Goal: Information Seeking & Learning: Check status

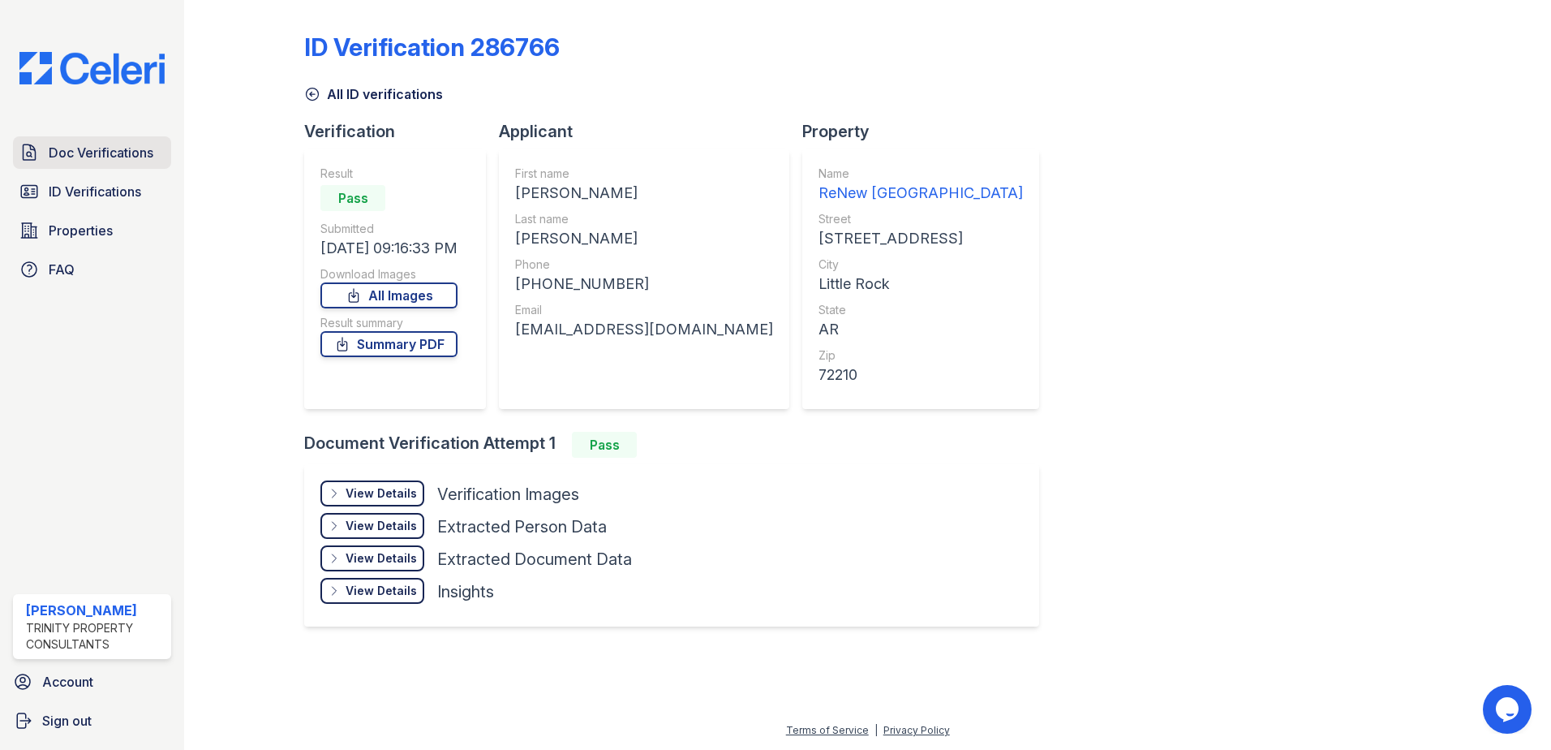
click at [70, 165] on link "Doc Verifications" at bounding box center [92, 152] width 158 height 32
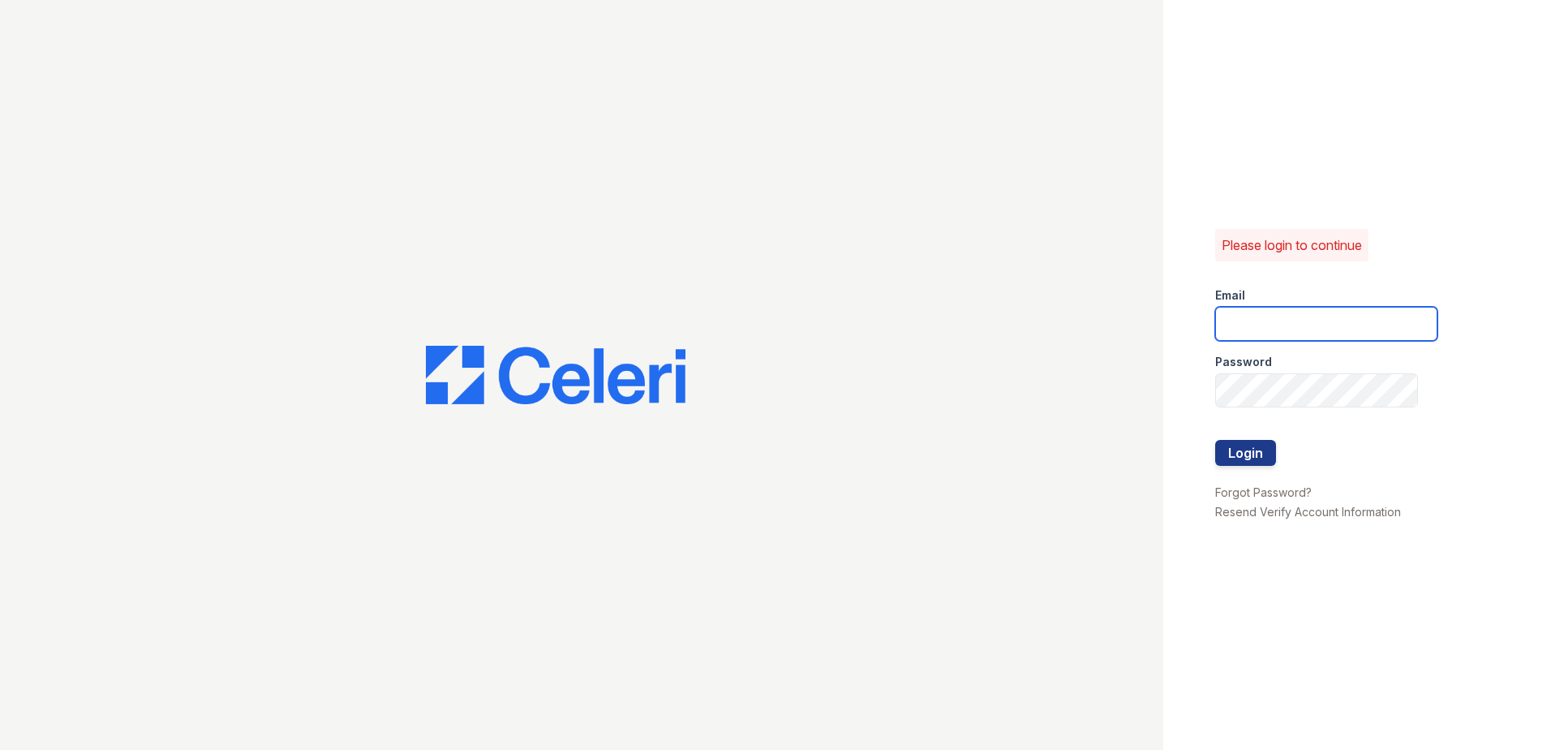
type input "Nutsey@Trinity-pm.com"
click at [765, 452] on button "Login" at bounding box center [1246, 453] width 61 height 26
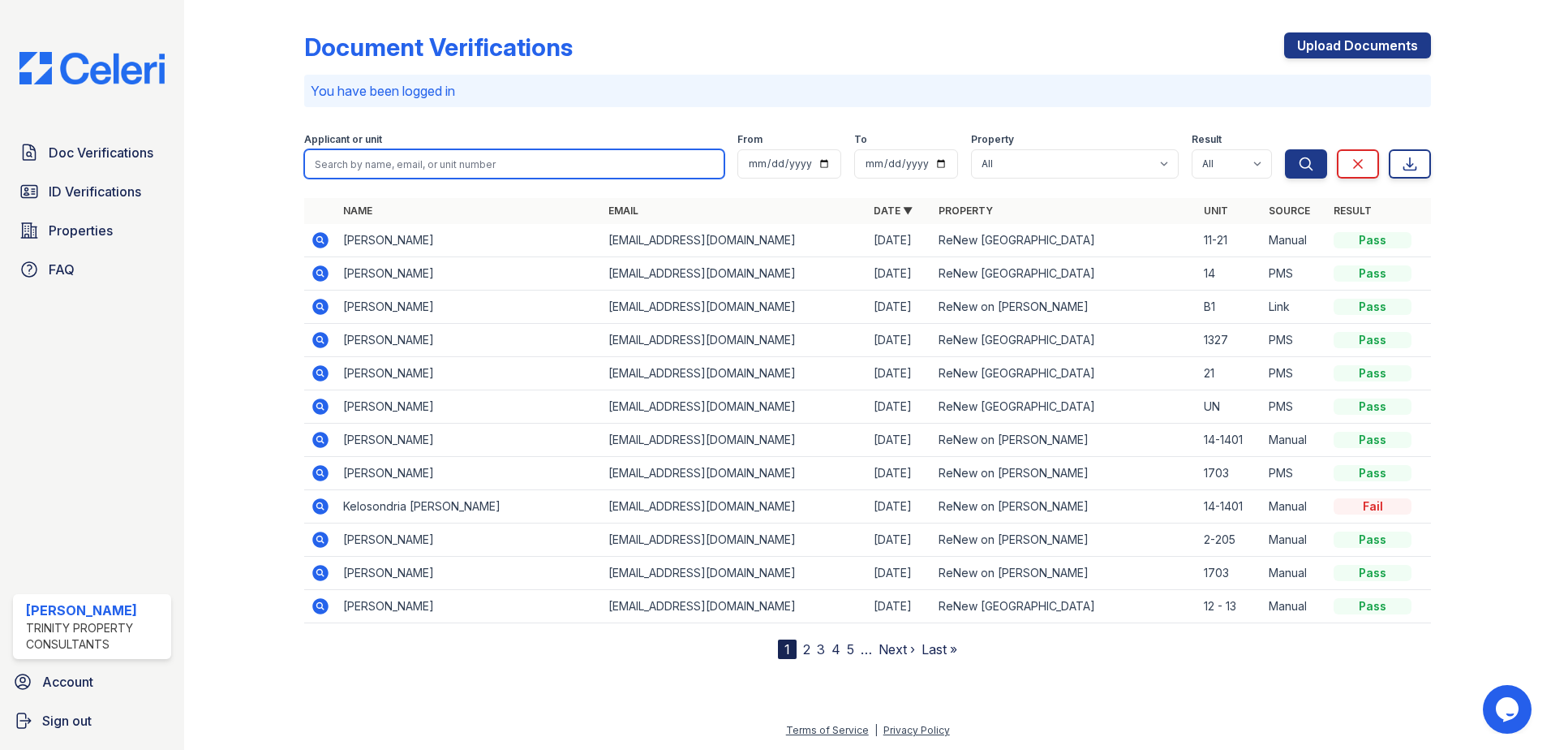
click at [372, 160] on input "search" at bounding box center [514, 163] width 420 height 29
type input "Gaines"
click at [1285, 149] on button "Search" at bounding box center [1306, 163] width 42 height 29
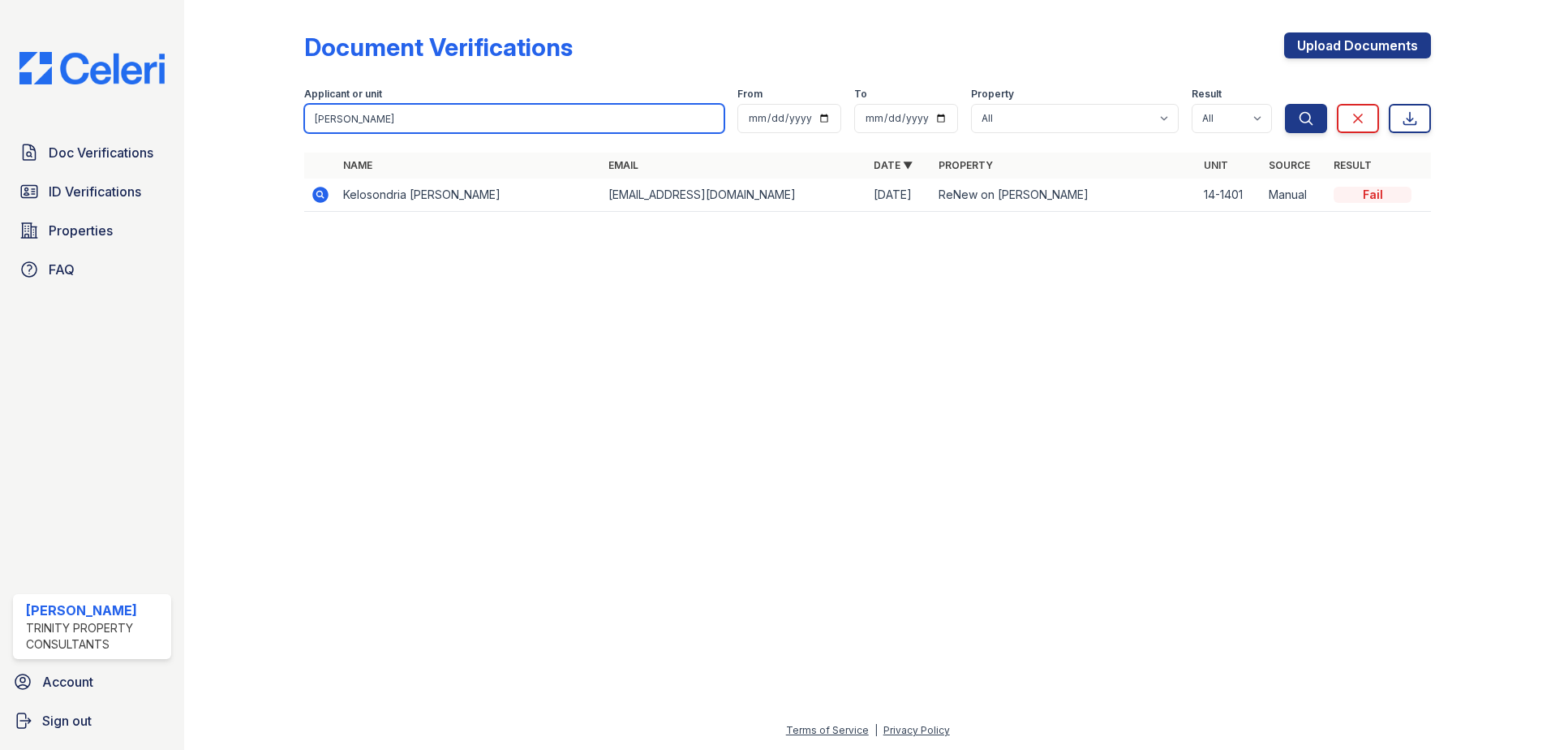
drag, startPoint x: 359, startPoint y: 113, endPoint x: 286, endPoint y: 113, distance: 72.2
click at [286, 113] on div "Document Verifications Upload Documents Filter Applicant or unit Gaines From To…" at bounding box center [867, 127] width 1315 height 254
type input "David"
click at [1285, 104] on button "Search" at bounding box center [1306, 118] width 42 height 29
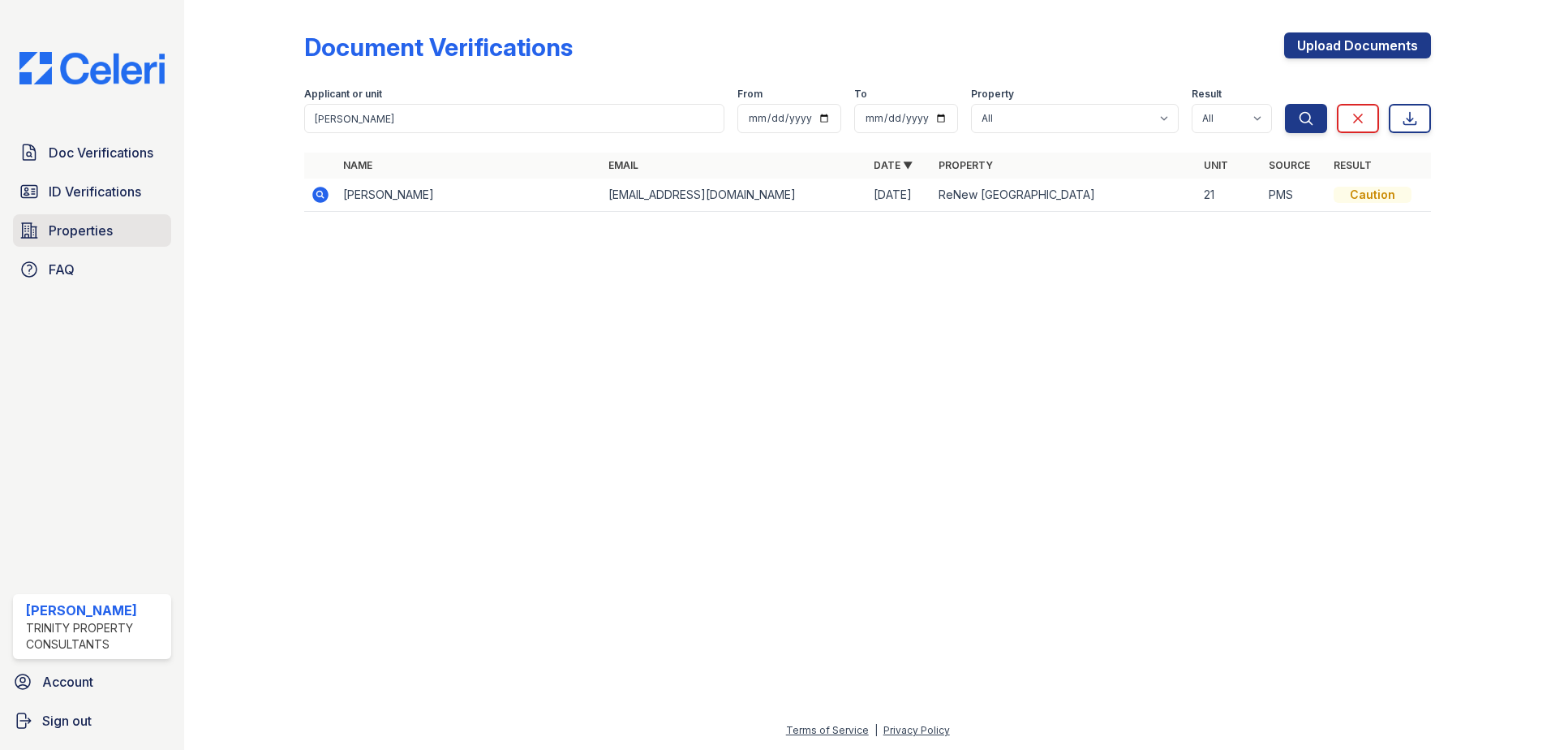
click at [97, 243] on link "Properties" at bounding box center [92, 230] width 158 height 32
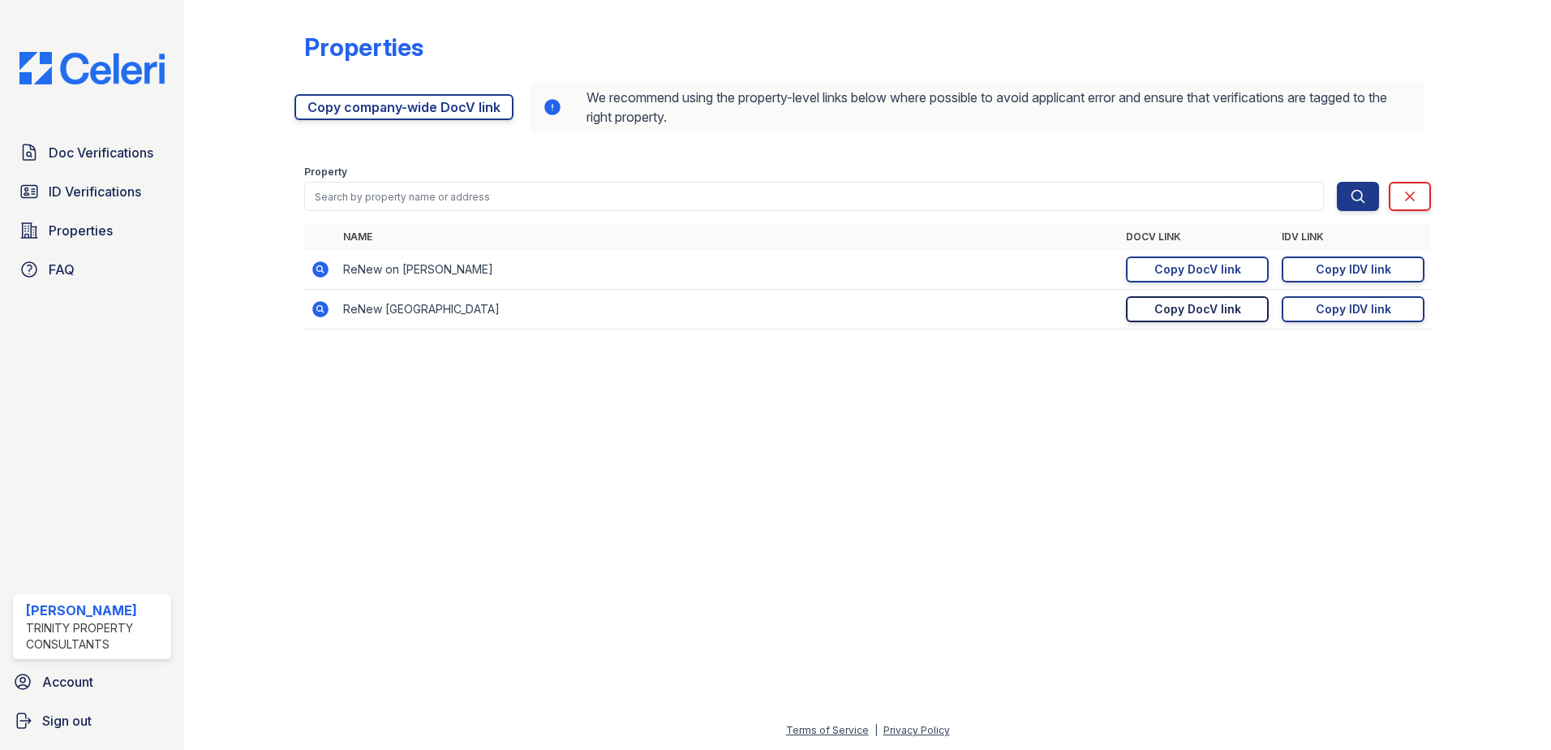
click at [1231, 309] on div "Copy DocV link" at bounding box center [1198, 309] width 87 height 16
click at [71, 152] on span "Doc Verifications" at bounding box center [101, 152] width 105 height 19
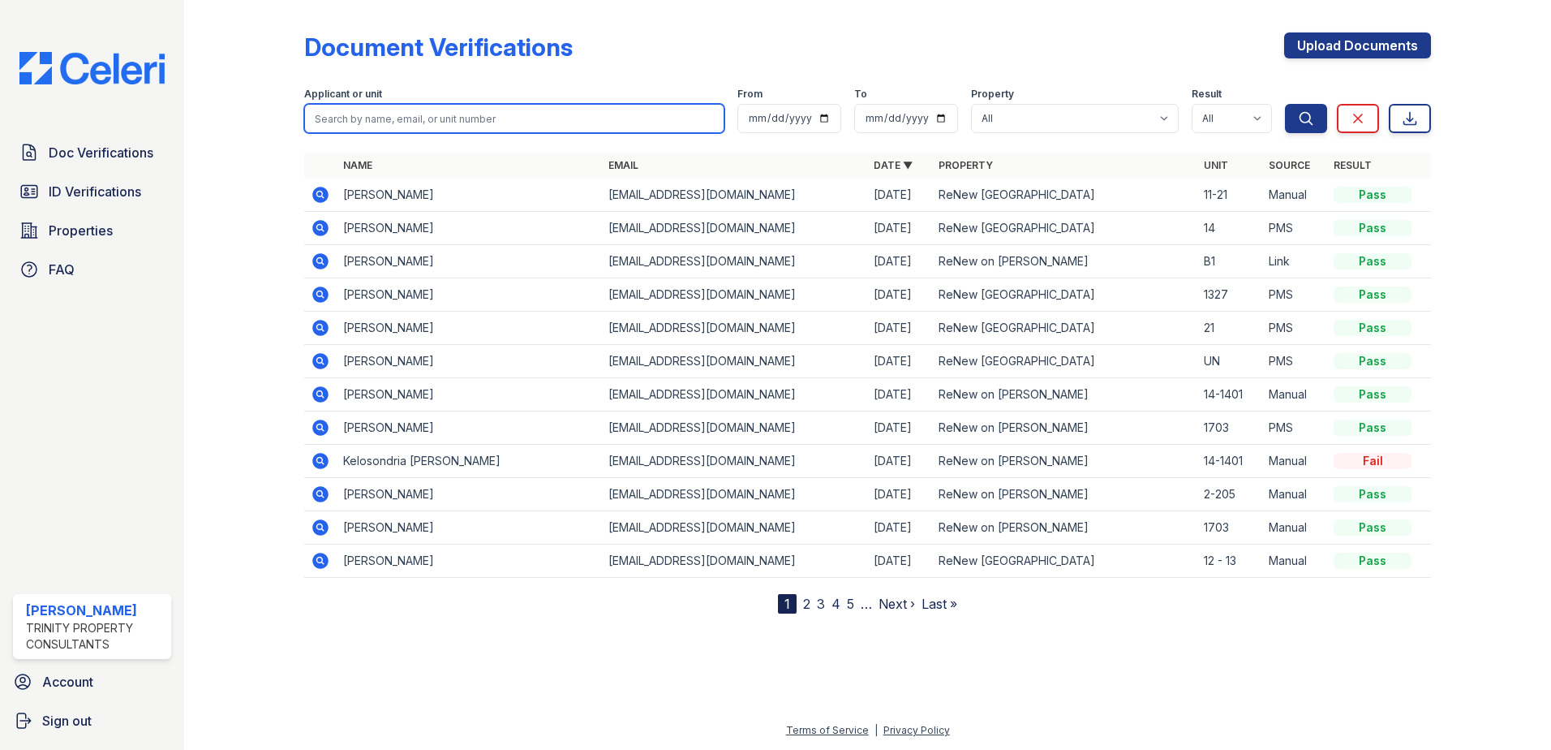
click at [374, 131] on input "search" at bounding box center [514, 118] width 420 height 29
type input "sims'"
click at [1285, 104] on button "Search" at bounding box center [1306, 118] width 42 height 29
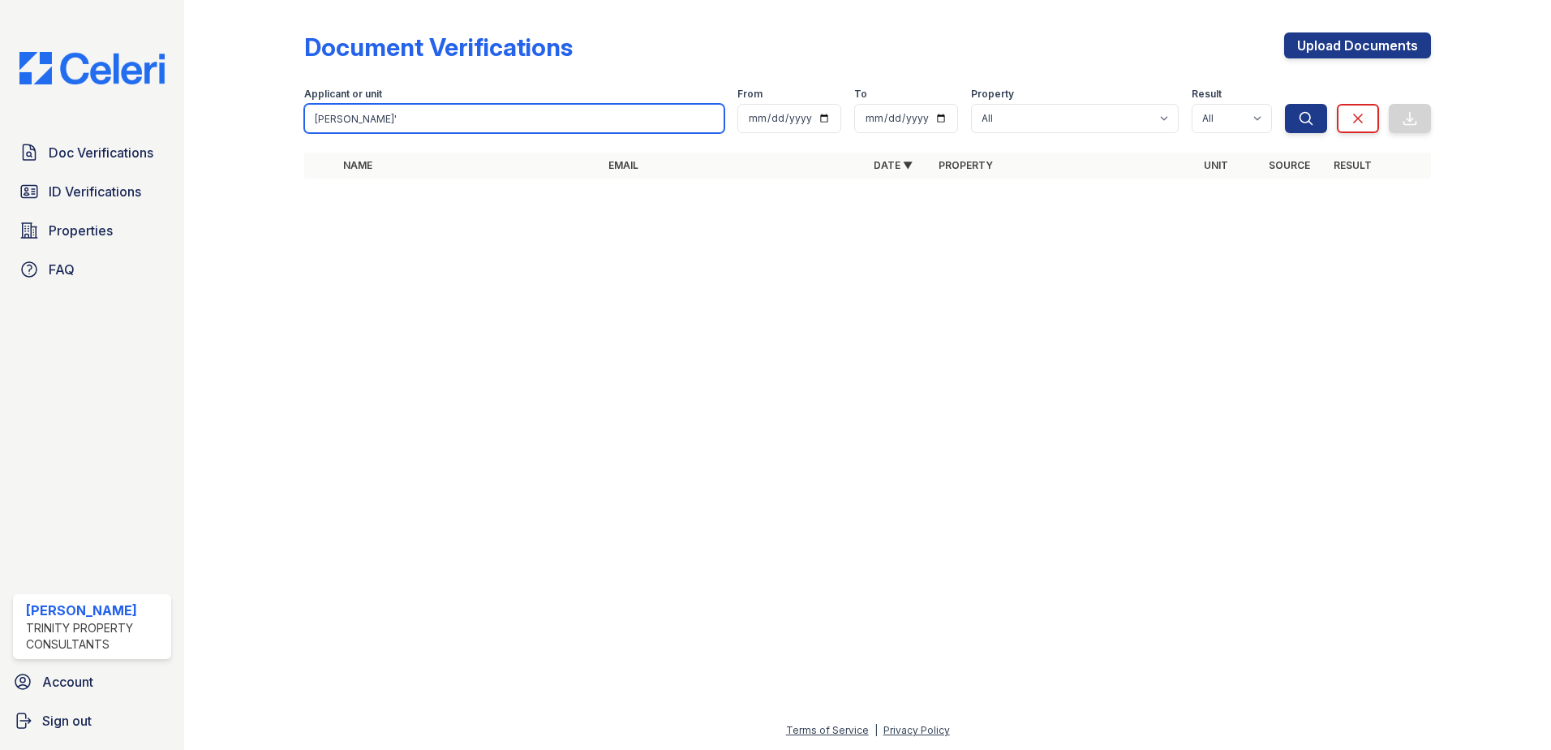
click at [373, 124] on input "sims'" at bounding box center [514, 118] width 420 height 29
type input "sims"
click at [1285, 104] on button "Search" at bounding box center [1306, 118] width 42 height 29
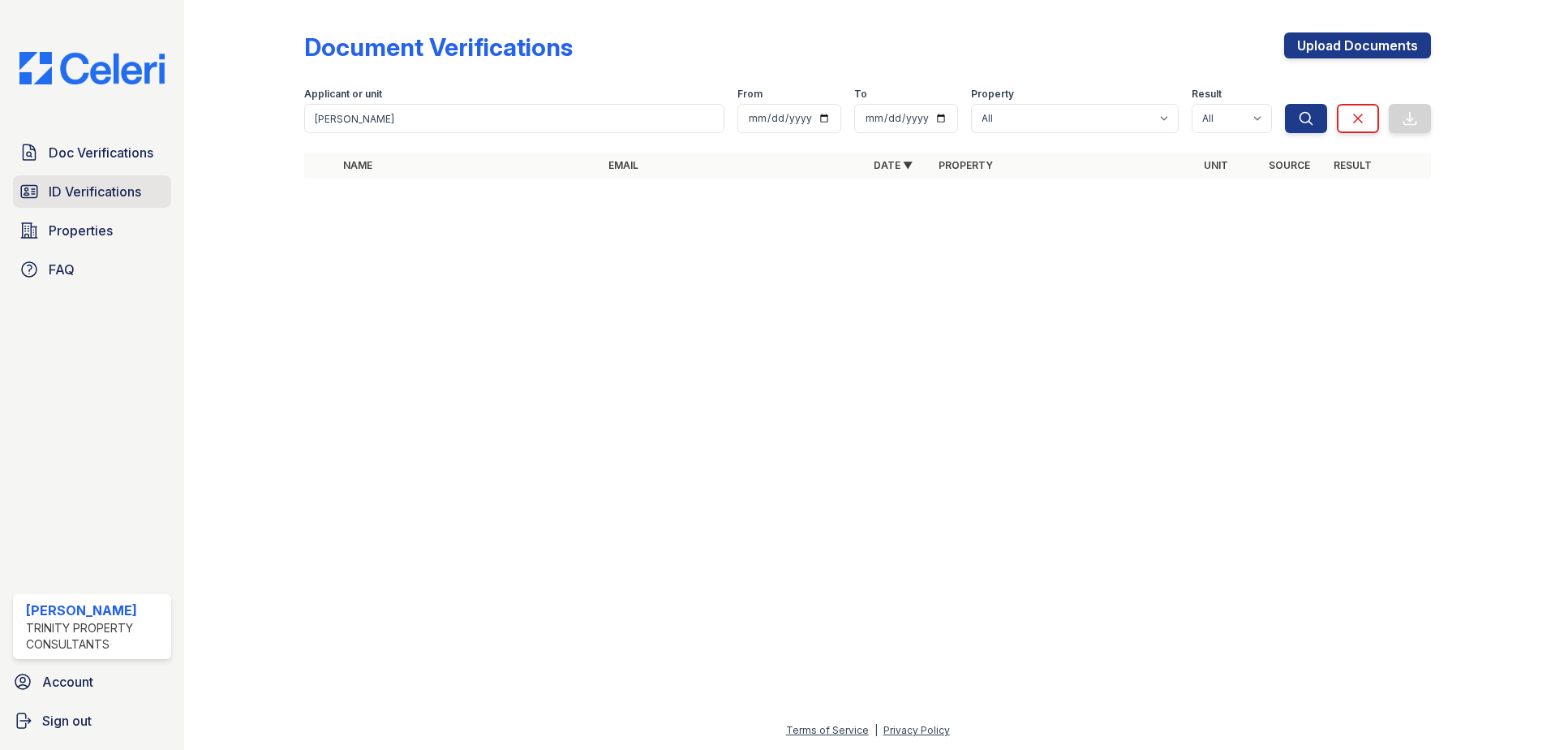
click at [103, 188] on span "ID Verifications" at bounding box center [95, 191] width 93 height 19
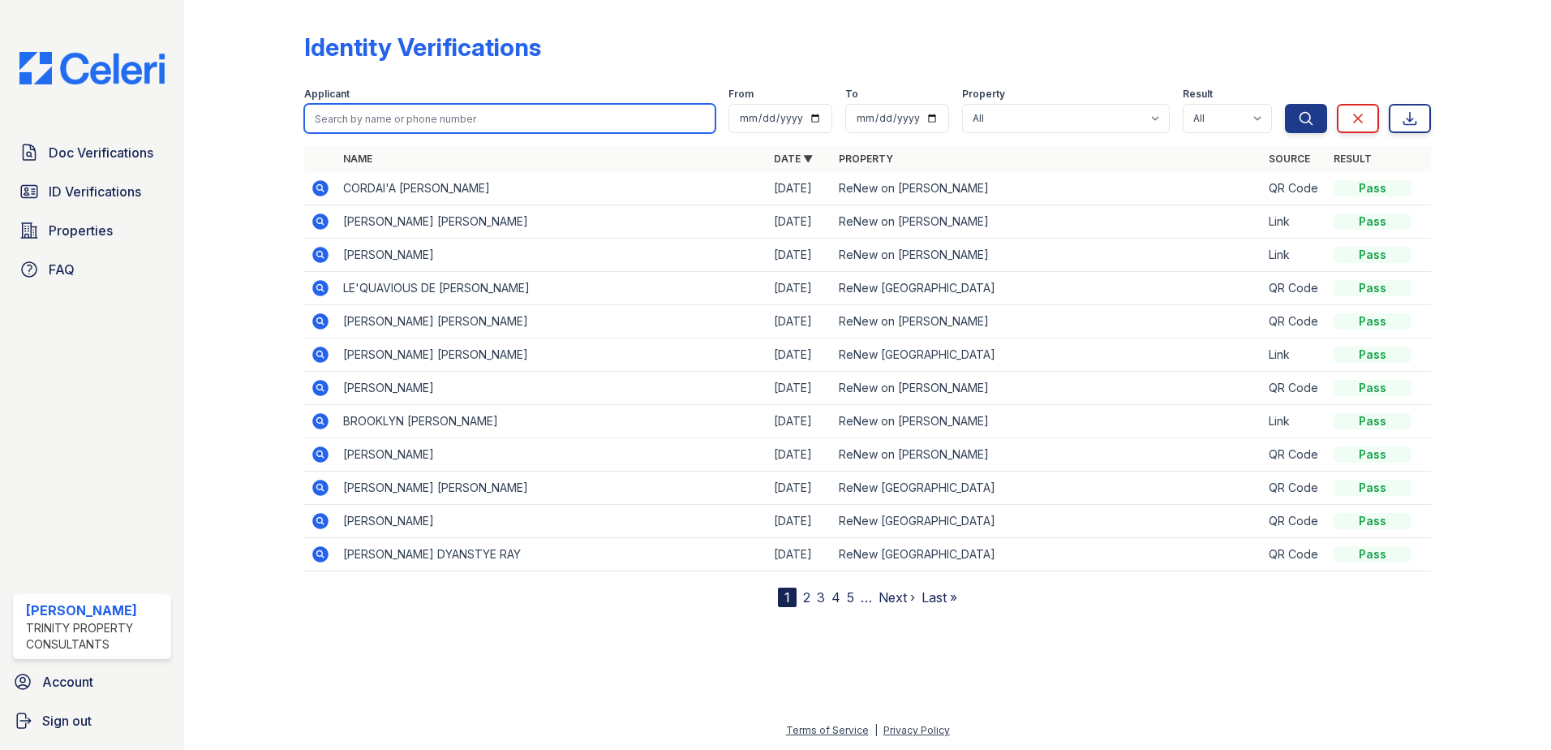
click at [436, 119] on input "search" at bounding box center [509, 118] width 411 height 29
type input "sims'"
click at [1285, 104] on button "Search" at bounding box center [1306, 118] width 42 height 29
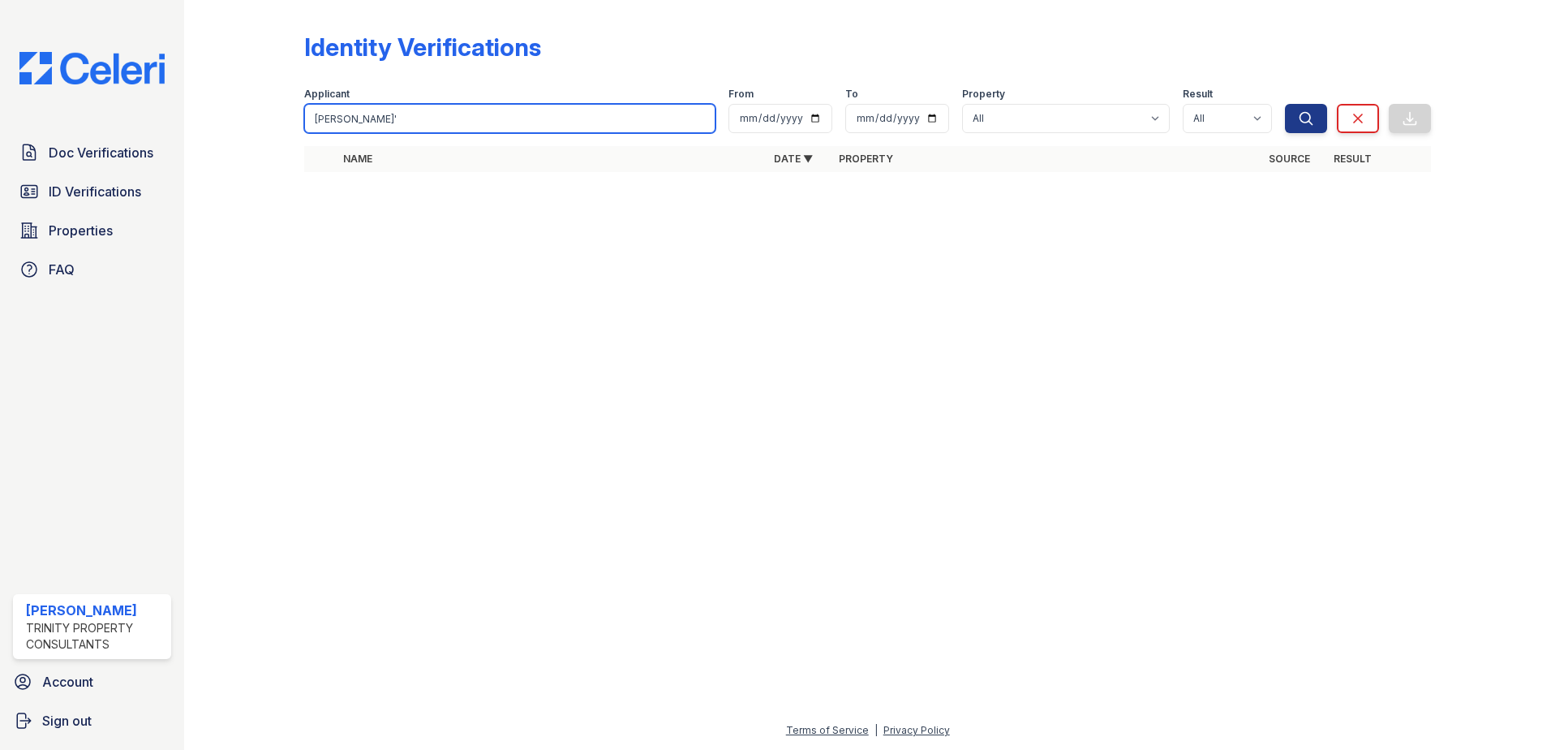
click at [428, 122] on input "sims'" at bounding box center [509, 118] width 411 height 29
type input "sims"
click at [1285, 104] on button "Search" at bounding box center [1306, 118] width 42 height 29
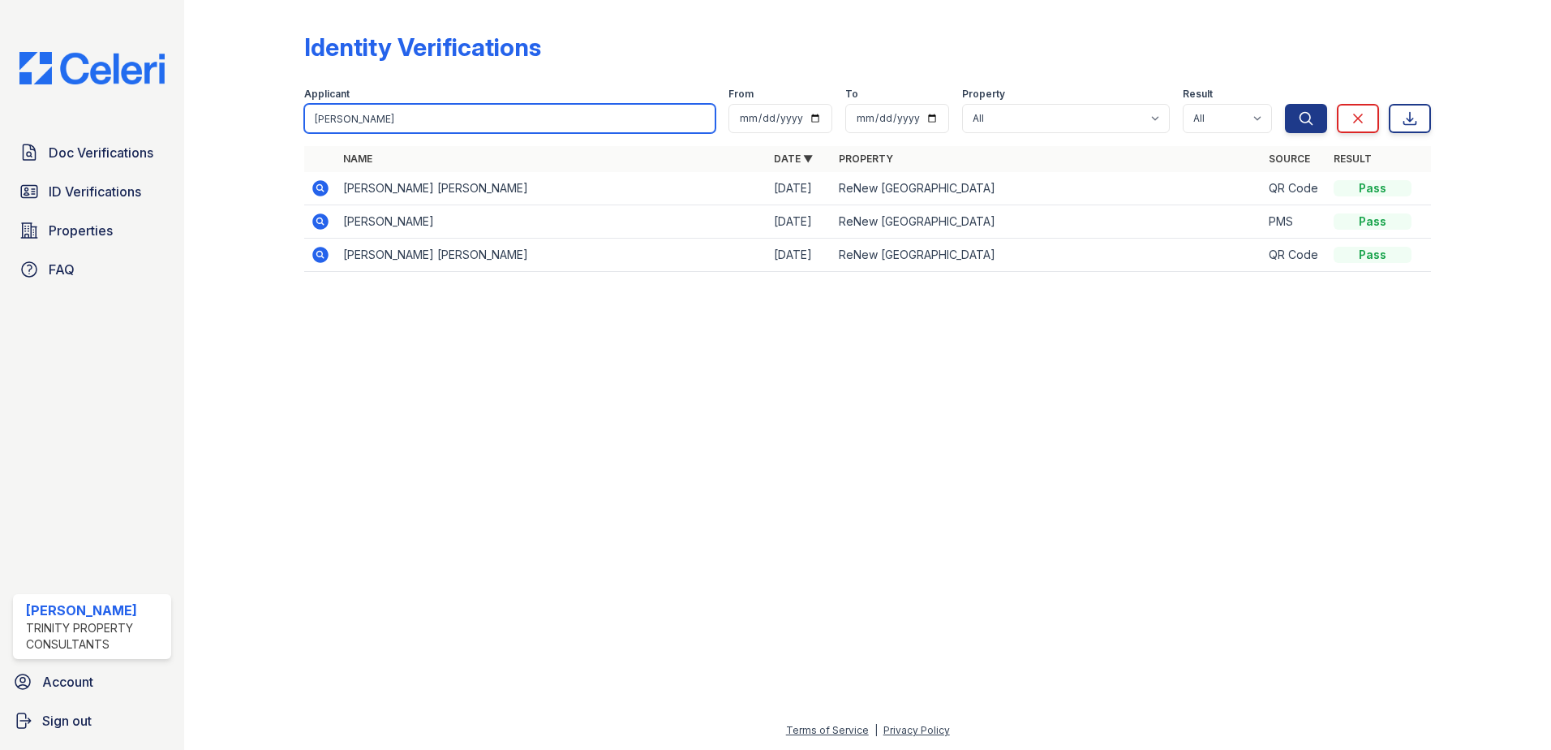
click at [373, 116] on input "sims" at bounding box center [509, 118] width 411 height 29
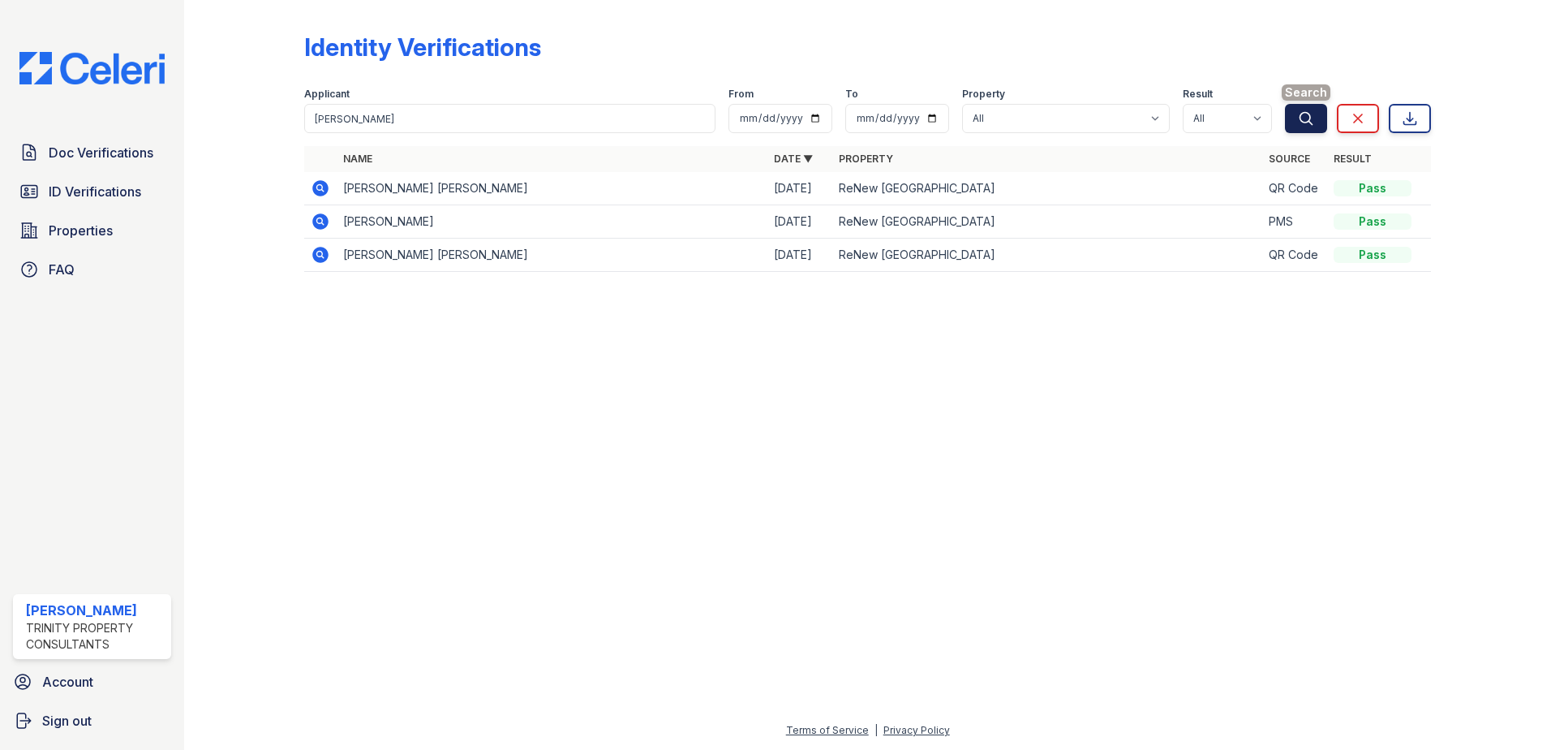
click at [1304, 116] on icon "submit" at bounding box center [1306, 118] width 16 height 16
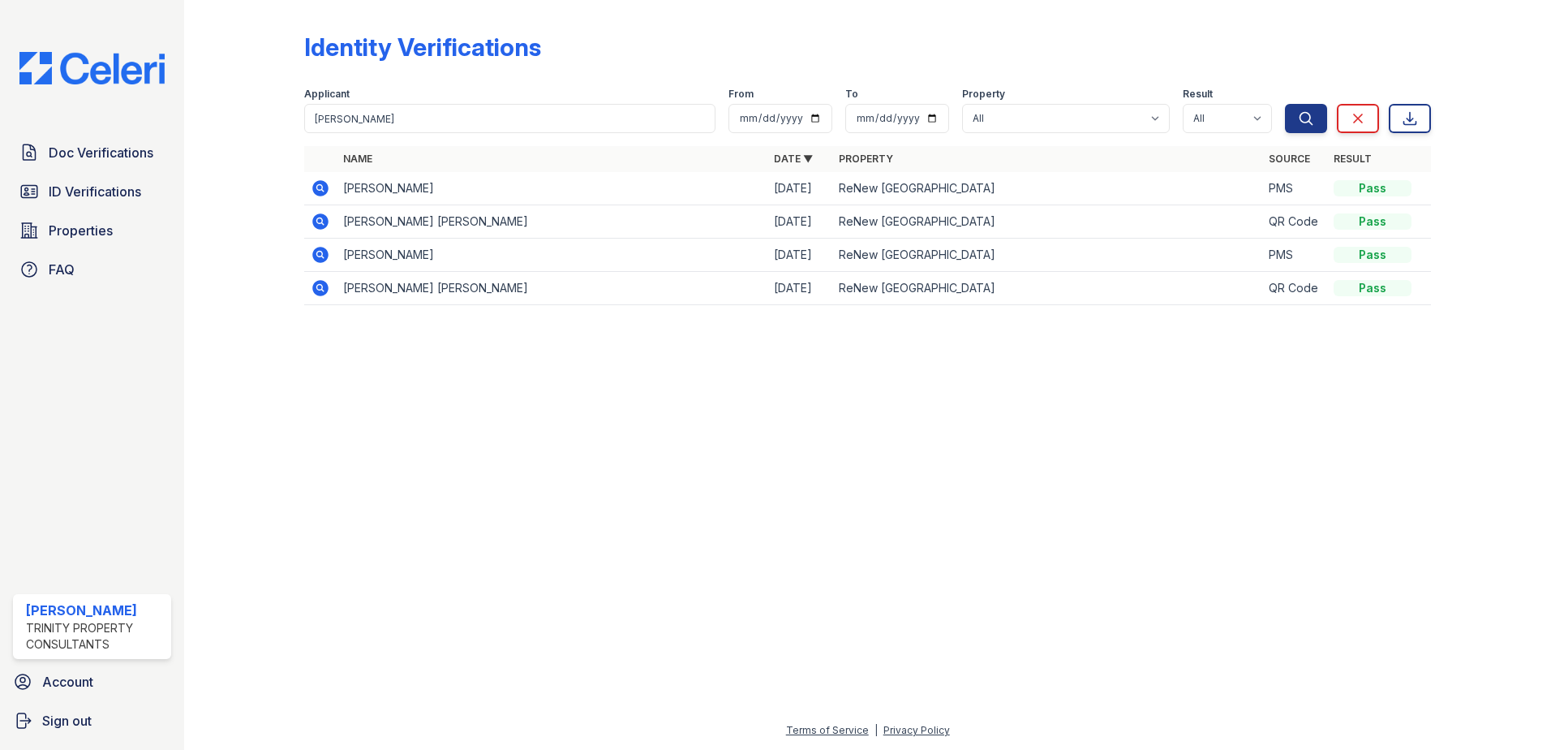
click at [324, 188] on icon at bounding box center [320, 188] width 16 height 16
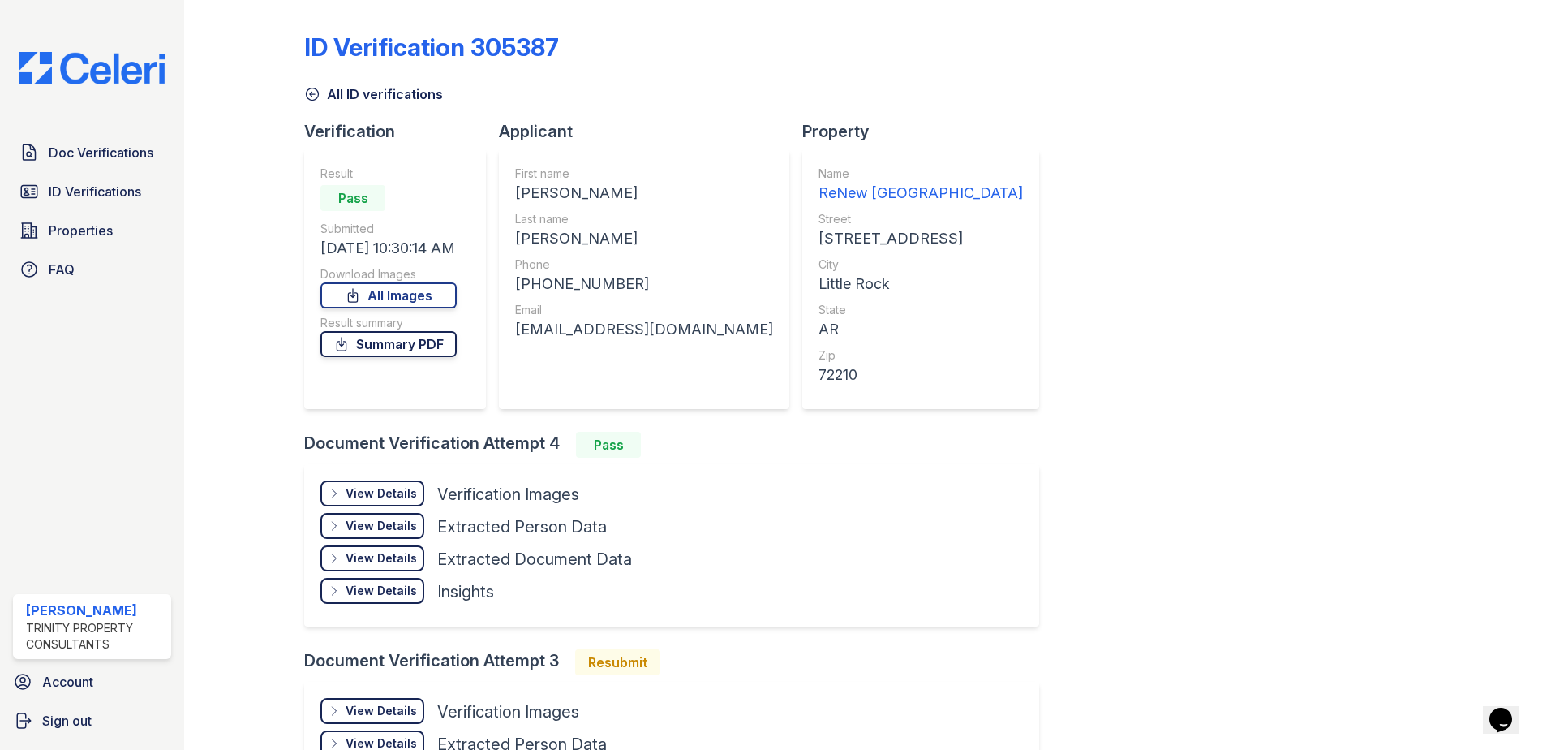
click at [411, 347] on link "Summary PDF" at bounding box center [389, 344] width 136 height 26
click at [45, 171] on div "Doc Verifications ID Verifications Properties FAQ" at bounding box center [91, 210] width 171 height 149
click at [49, 161] on span "Doc Verifications" at bounding box center [101, 152] width 105 height 19
